Goal: Transaction & Acquisition: Subscribe to service/newsletter

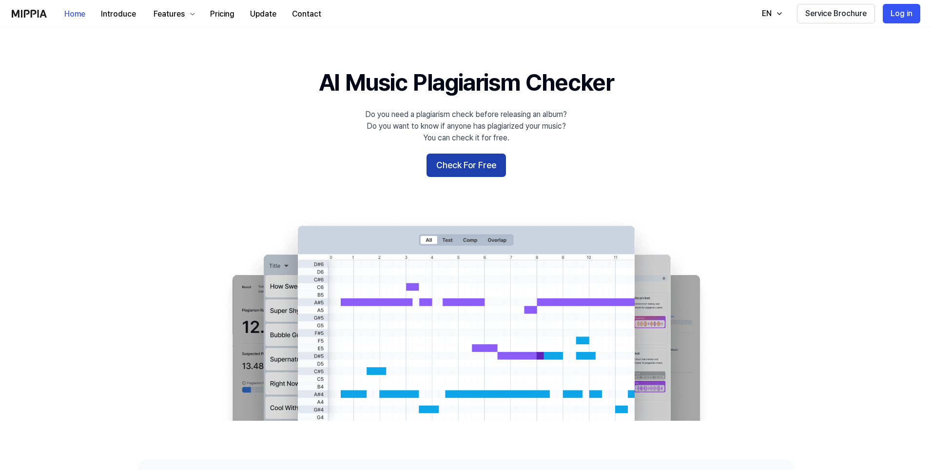
click at [459, 165] on button "Check For Free" at bounding box center [466, 165] width 79 height 23
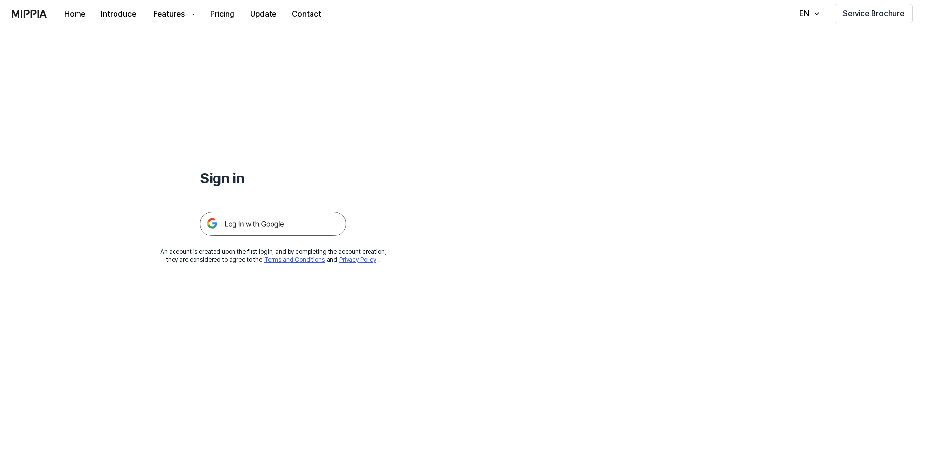
click at [249, 221] on img at bounding box center [273, 224] width 146 height 24
